Goal: Task Accomplishment & Management: Complete application form

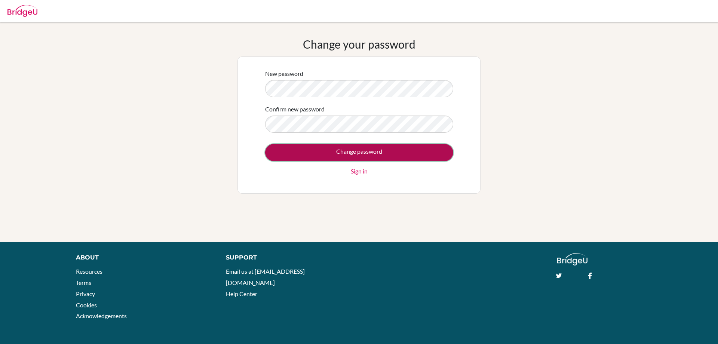
click at [349, 152] on input "Change password" at bounding box center [359, 152] width 188 height 17
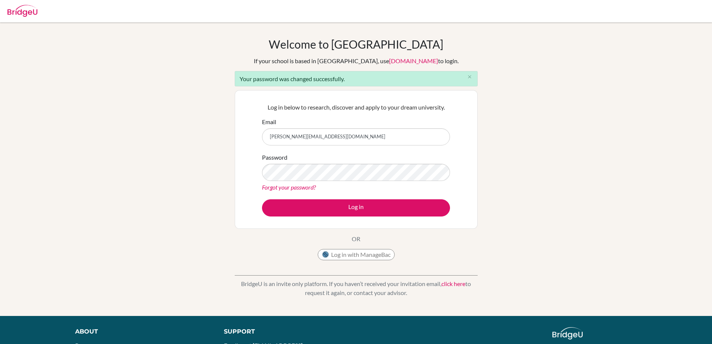
type input "philip.tan@acsinternational.edu.sg"
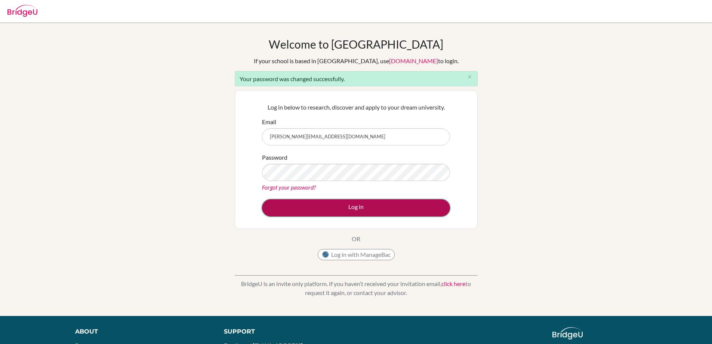
click at [377, 207] on button "Log in" at bounding box center [356, 207] width 188 height 17
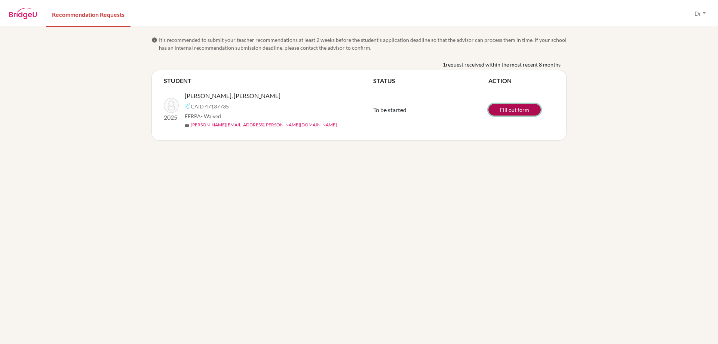
click at [514, 109] on link "Fill out form" at bounding box center [514, 110] width 52 height 12
